Goal: Information Seeking & Learning: Learn about a topic

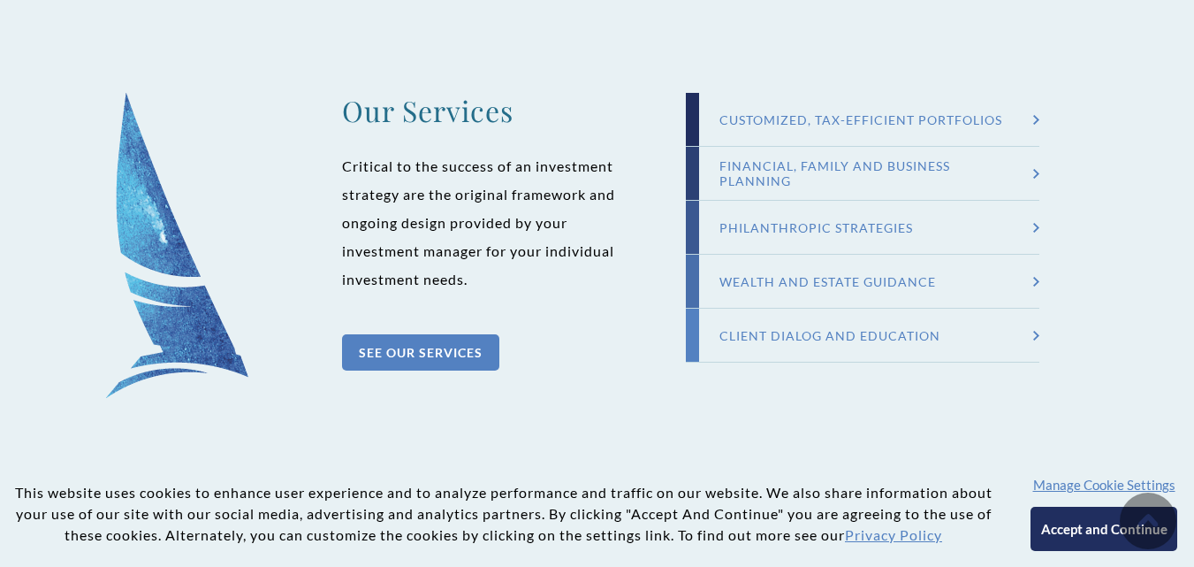
scroll to position [1668, 0]
click at [902, 116] on div "Customized, Tax-efficient Portfolios" at bounding box center [863, 120] width 322 height 15
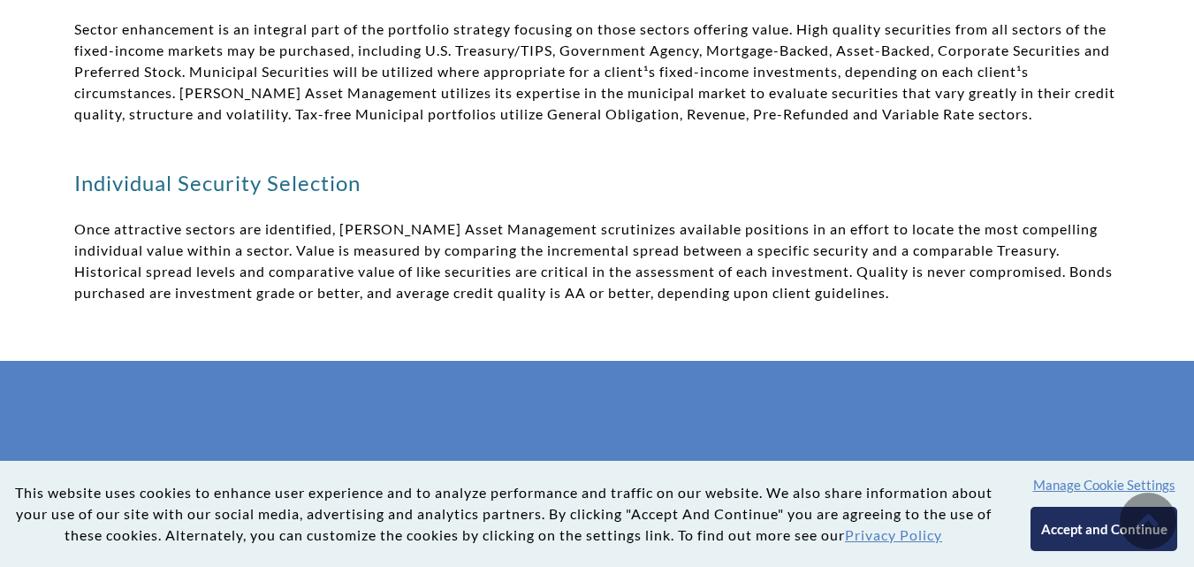
scroll to position [1843, 0]
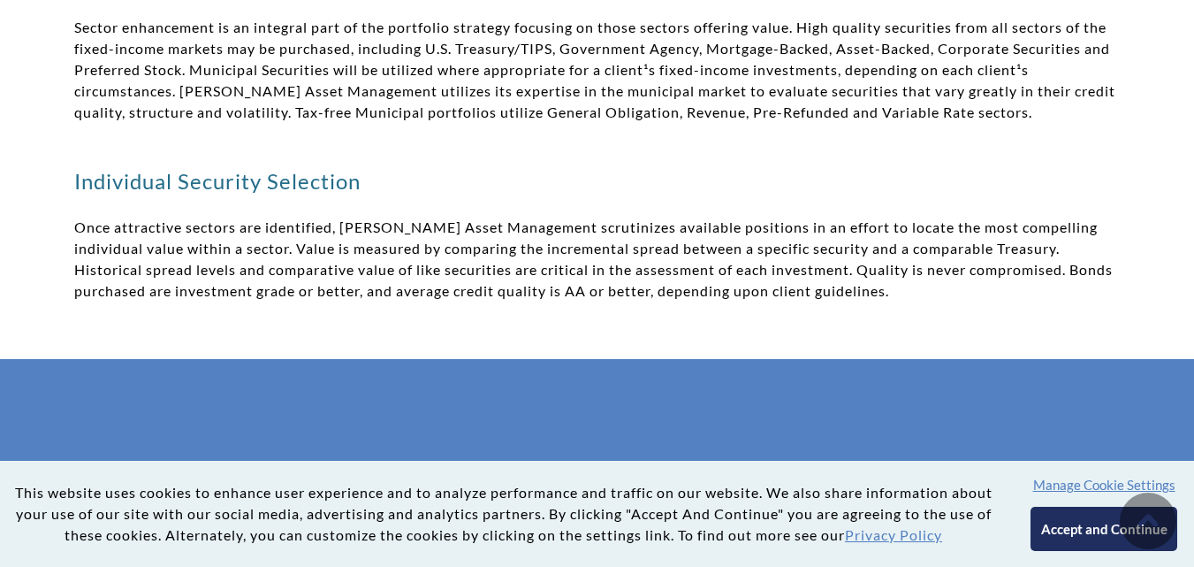
drag, startPoint x: 666, startPoint y: 249, endPoint x: 555, endPoint y: 238, distance: 111.1
click at [555, 238] on p "Once attractive sectors are identified, Weatherly Asset Management scrutinizes …" at bounding box center [597, 259] width 1046 height 85
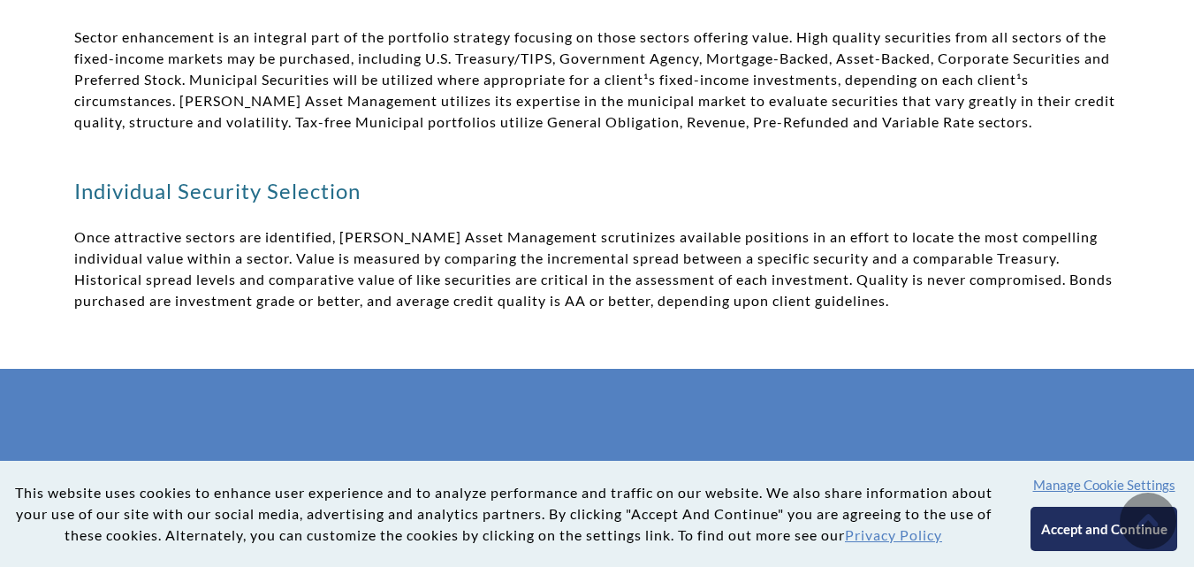
drag, startPoint x: 680, startPoint y: 227, endPoint x: 605, endPoint y: 232, distance: 74.4
click at [605, 232] on p "Once attractive sectors are identified, Weatherly Asset Management scrutinizes …" at bounding box center [597, 268] width 1046 height 85
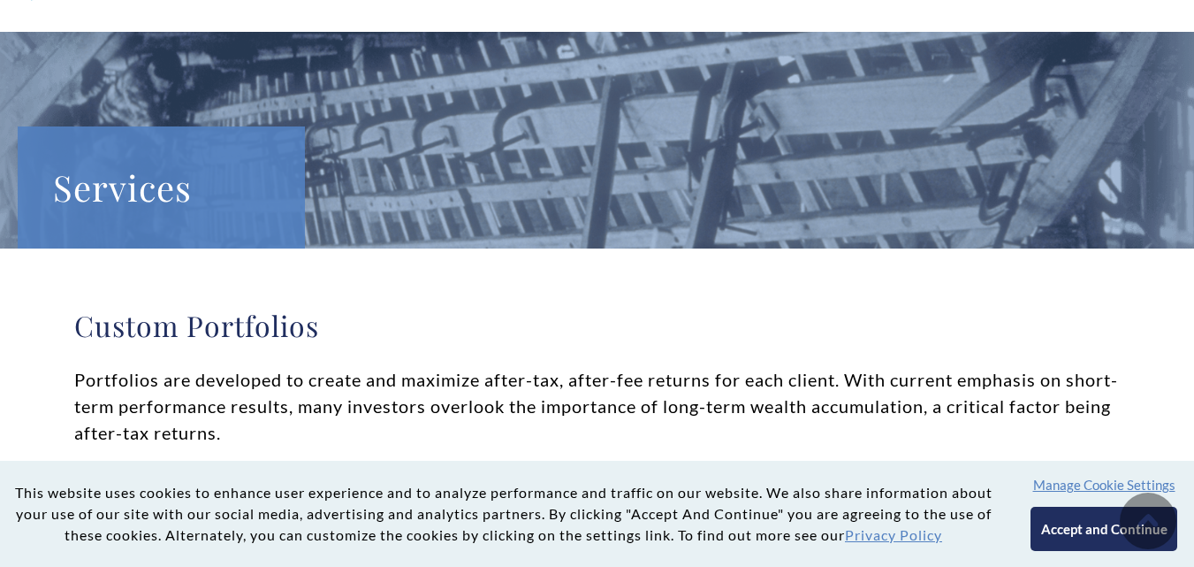
scroll to position [0, 0]
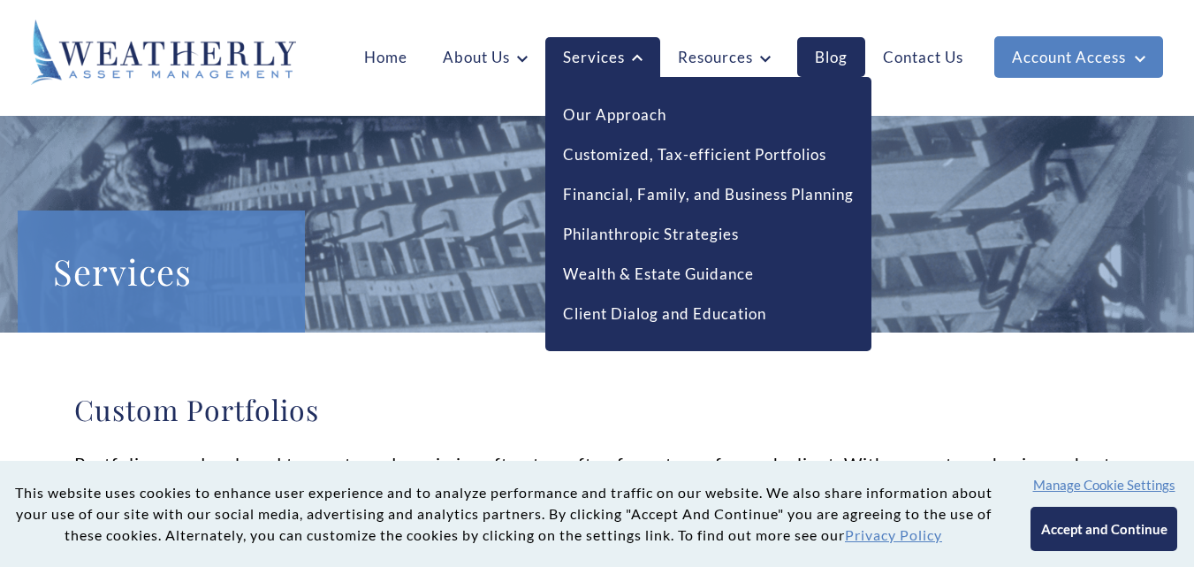
click at [612, 62] on link "Services" at bounding box center [602, 57] width 115 height 41
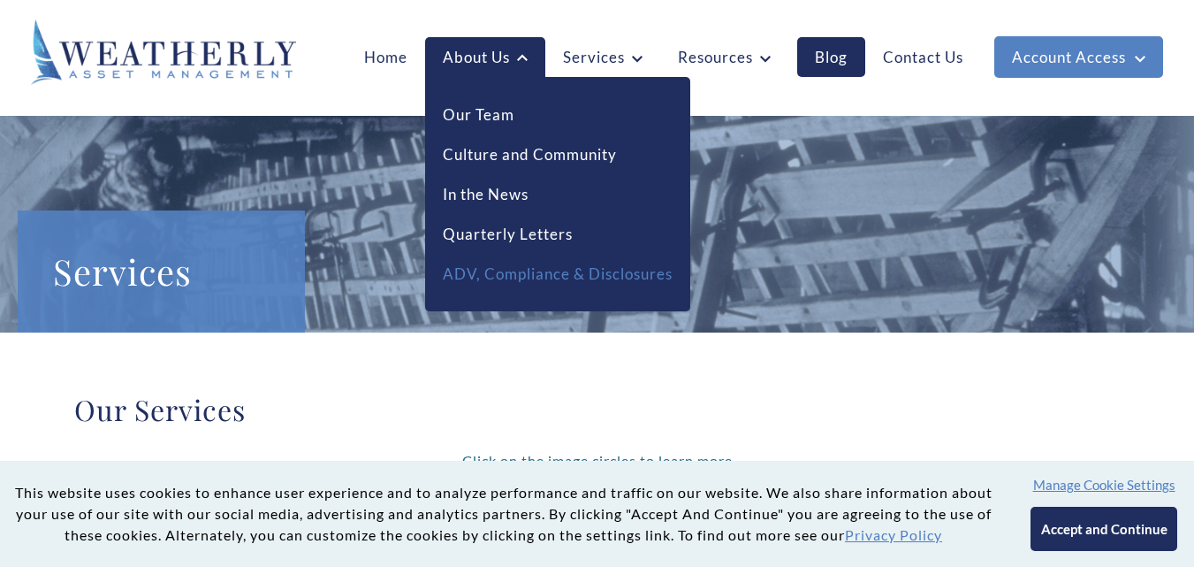
click at [477, 274] on link "ADV, Compliance & Disclosures" at bounding box center [558, 273] width 230 height 23
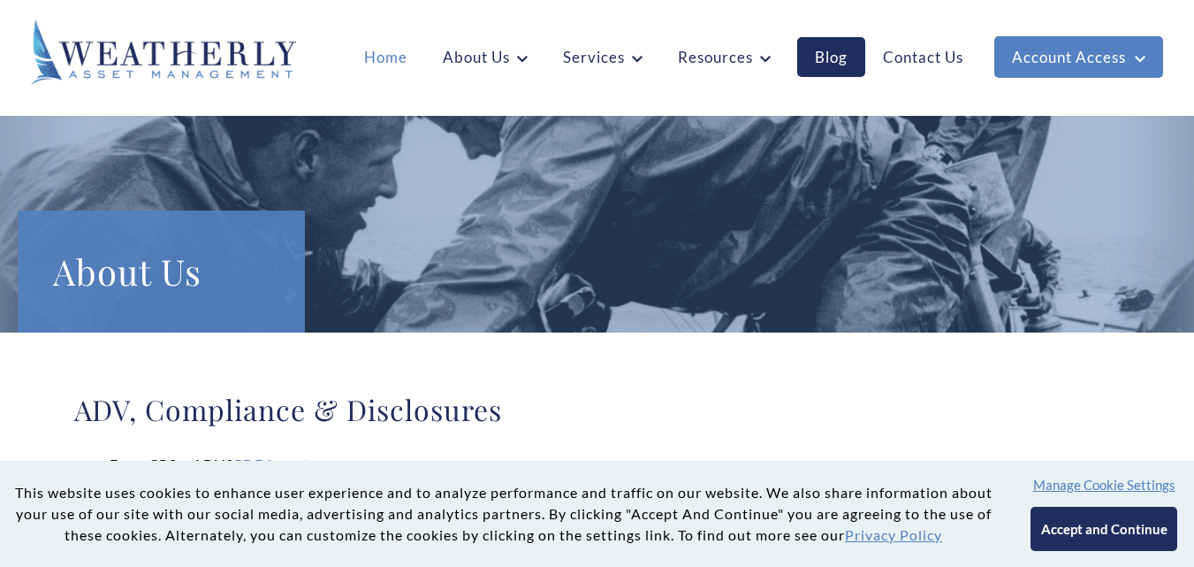
click at [391, 59] on link "Home" at bounding box center [385, 57] width 79 height 40
